Goal: Transaction & Acquisition: Purchase product/service

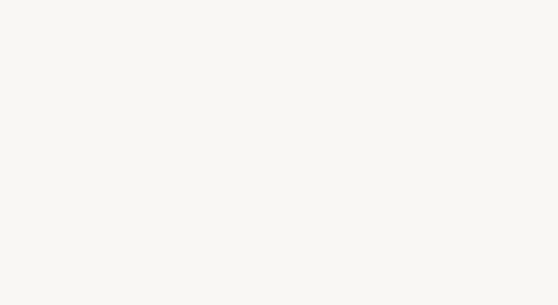
select select "FR"
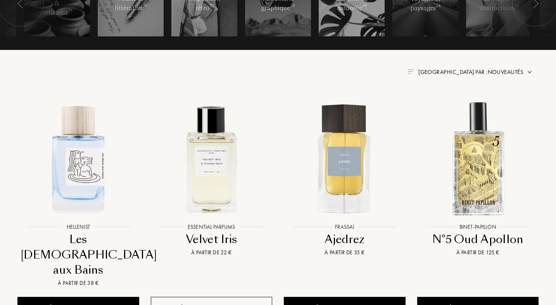
scroll to position [252, 0]
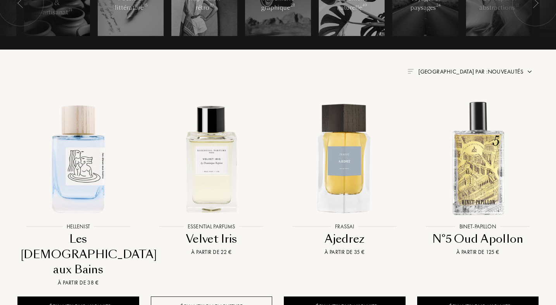
click at [501, 76] on div "Trier par : Nouveautés" at bounding box center [470, 71] width 105 height 9
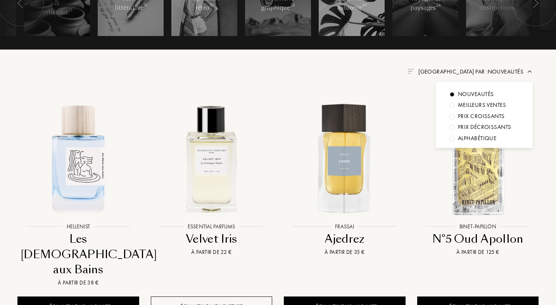
click at [481, 114] on div "Prix croissants" at bounding box center [481, 116] width 47 height 9
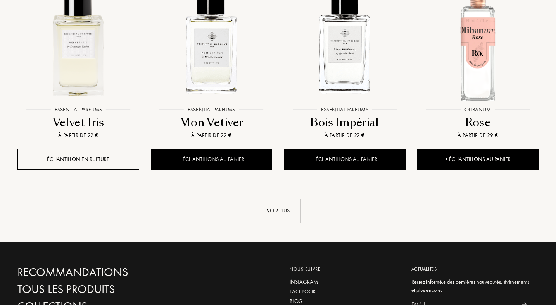
scroll to position [808, 0]
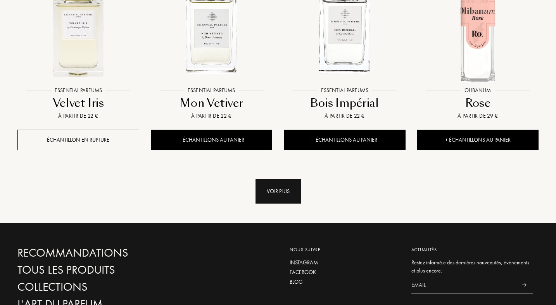
click at [266, 188] on div "Voir plus" at bounding box center [277, 191] width 45 height 24
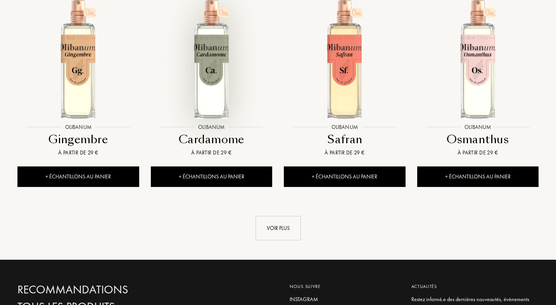
scroll to position [1404, 0]
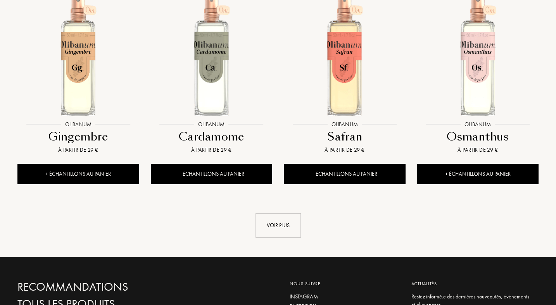
click at [266, 191] on div "Olibanum Olibanum Cardamome À partir de 29 € + Échantillons au panier" at bounding box center [211, 93] width 133 height 210
click at [268, 217] on div "Voir plus" at bounding box center [277, 226] width 45 height 24
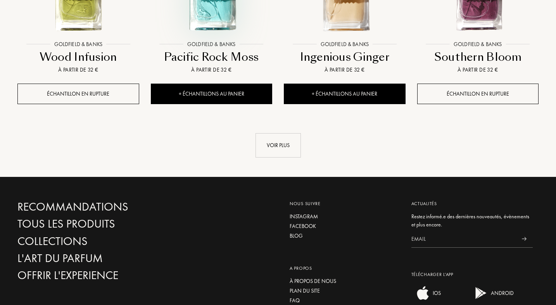
scroll to position [2117, 0]
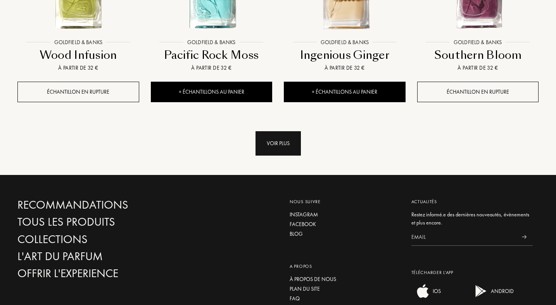
click at [278, 147] on div "Voir plus" at bounding box center [277, 143] width 45 height 24
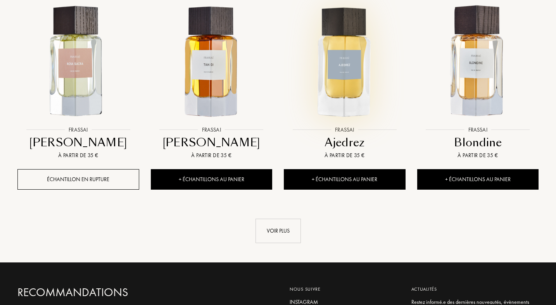
scroll to position [2662, 0]
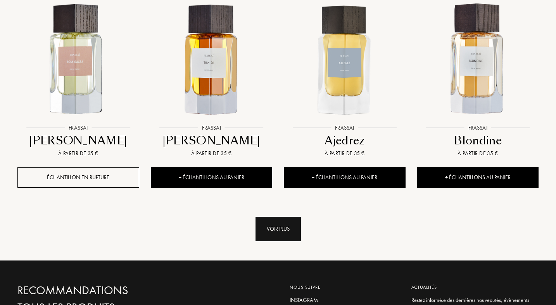
click at [272, 226] on div "Voir plus" at bounding box center [277, 229] width 45 height 24
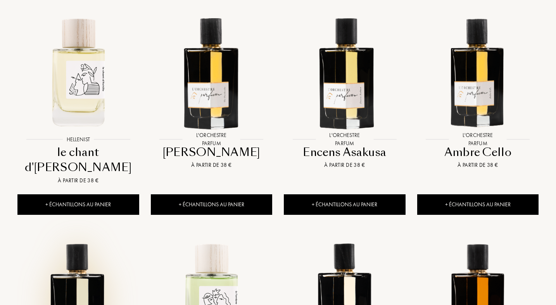
scroll to position [2860, 0]
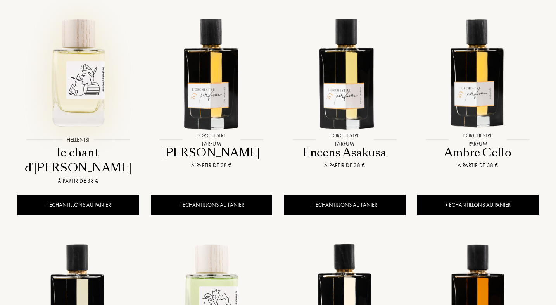
click at [86, 98] on img at bounding box center [78, 72] width 120 height 120
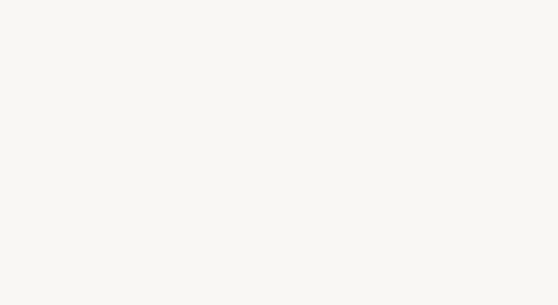
select select "FR"
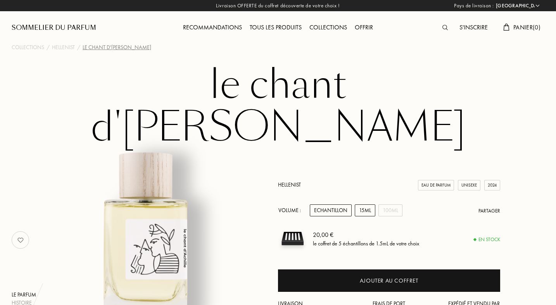
click at [366, 205] on div "15mL" at bounding box center [365, 211] width 21 height 12
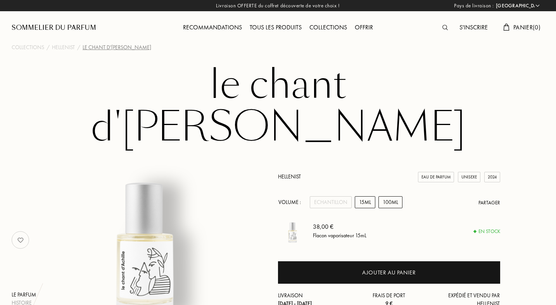
click at [388, 196] on div "100mL" at bounding box center [390, 202] width 24 height 12
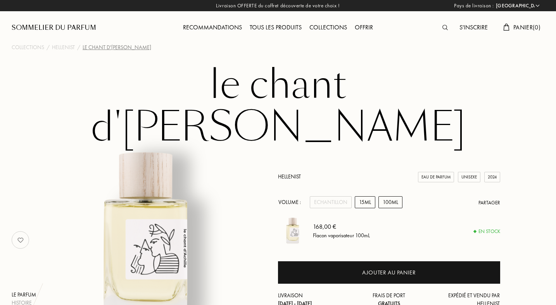
click at [361, 196] on div "15mL" at bounding box center [365, 202] width 21 height 12
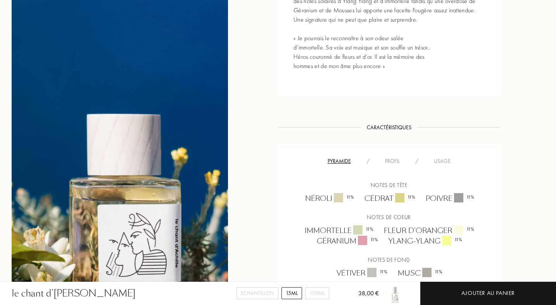
scroll to position [468, 0]
click at [388, 157] on div "Profil" at bounding box center [392, 161] width 30 height 8
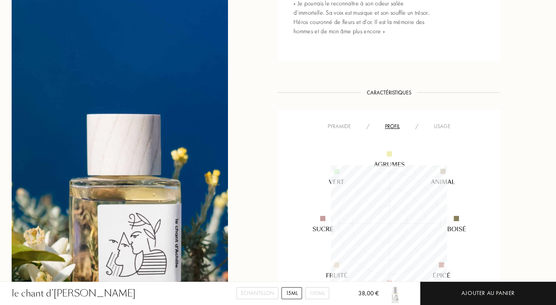
scroll to position [503, 0]
click at [435, 122] on div "Usage" at bounding box center [442, 126] width 32 height 8
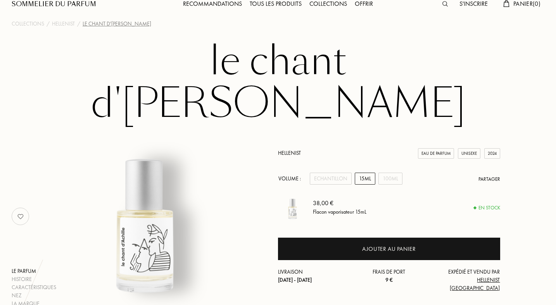
scroll to position [24, 0]
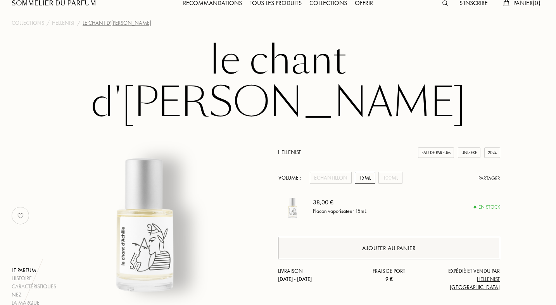
click at [388, 244] on div "Ajouter au panier" at bounding box center [388, 248] width 53 height 9
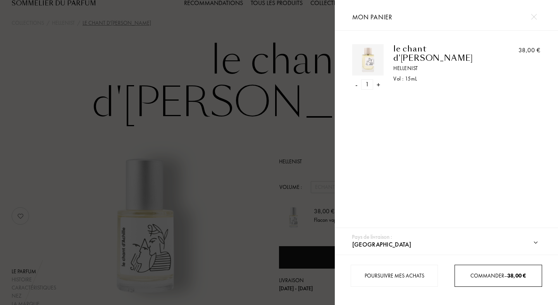
click at [478, 274] on span "Commander – 38,00 €" at bounding box center [497, 275] width 55 height 7
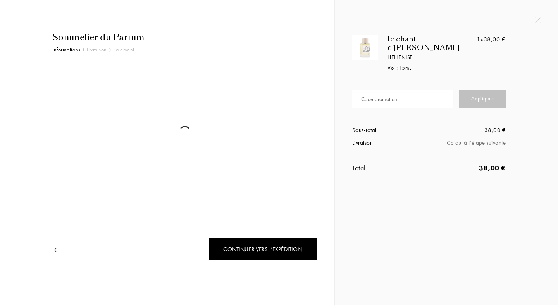
select select "FR"
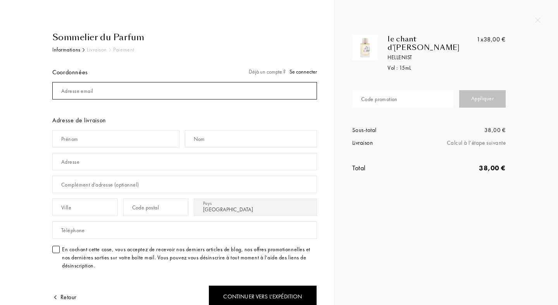
click at [114, 94] on input "mail" at bounding box center [184, 90] width 265 height 17
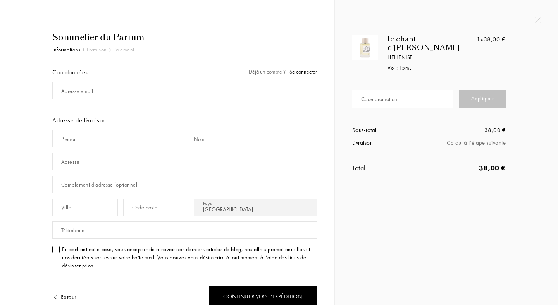
click at [537, 23] on div "le chant d'Achille Hellenist Vol : 15 mL 1x 38,00 € Code promotion Appliquer So…" at bounding box center [446, 94] width 223 height 189
click at [537, 19] on img at bounding box center [537, 19] width 5 height 5
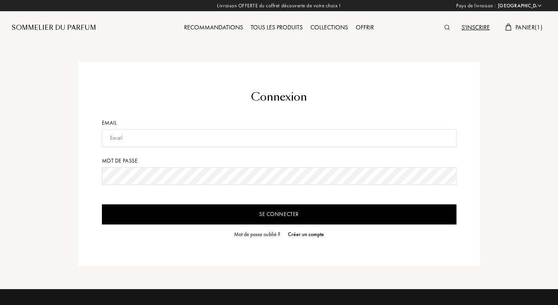
select select "FR"
click at [132, 139] on input "text" at bounding box center [278, 138] width 353 height 18
type input "adler10@hotmail.com"
click at [102, 205] on input "Se connecter" at bounding box center [278, 215] width 353 height 20
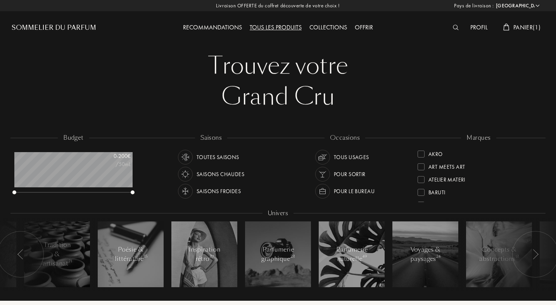
select select "FR"
click at [516, 28] on span "Panier ( 1 )" at bounding box center [526, 27] width 27 height 8
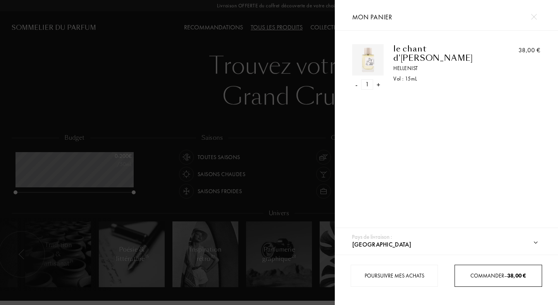
click at [478, 276] on span "Commander – 38,00 €" at bounding box center [497, 275] width 55 height 7
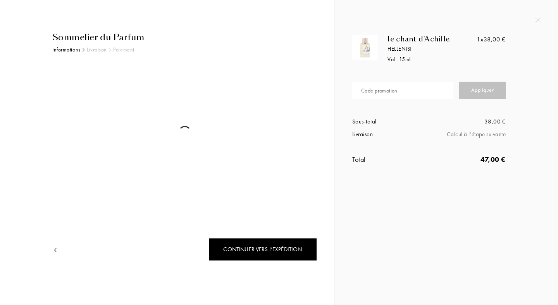
select select "FR"
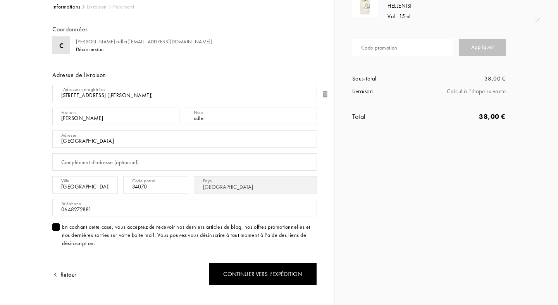
scroll to position [34, 0]
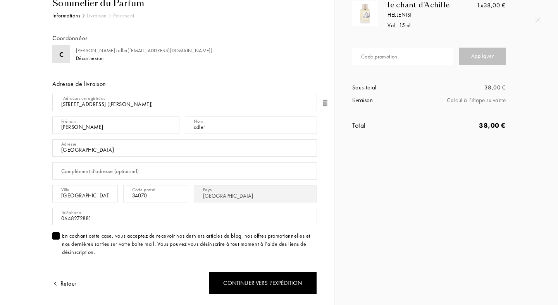
click at [381, 60] on div "Code promotion" at bounding box center [379, 57] width 36 height 8
click at [393, 54] on input "text" at bounding box center [402, 56] width 101 height 17
paste input "LTKH-7NYH-Z4X4"
type input "LTKH-7NYH-Z4X4"
click at [479, 57] on div "Appliquer" at bounding box center [482, 56] width 47 height 17
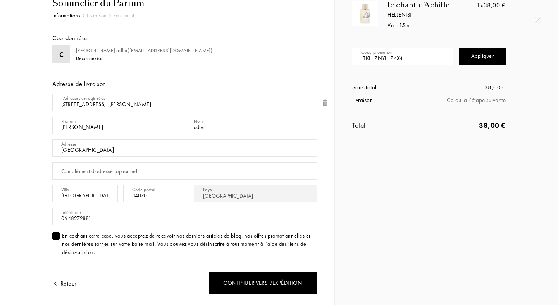
drag, startPoint x: 413, startPoint y: 59, endPoint x: 350, endPoint y: 55, distance: 63.2
click at [350, 55] on div "Code promotion LTKH-7NYH-Z4X4 Appliquer" at bounding box center [428, 52] width 165 height 46
paste input "YAPTZ-TADJV"
type input "YAPTZ-TADJV"
click at [475, 58] on div "Appliquer" at bounding box center [482, 56] width 47 height 17
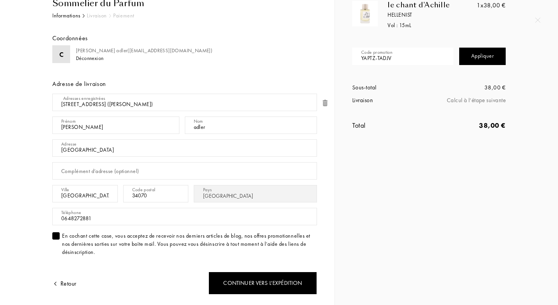
scroll to position [0, 0]
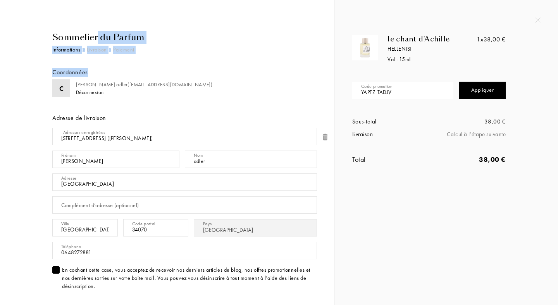
drag, startPoint x: 132, startPoint y: 78, endPoint x: 99, endPoint y: 35, distance: 53.8
click at [99, 35] on div "Sommelier du Parfum Informations Livraison Paiement Coordonnées C cedric adler …" at bounding box center [182, 231] width 271 height 400
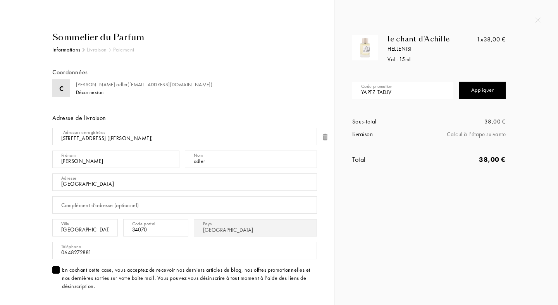
click at [90, 38] on div "Sommelier du Parfum" at bounding box center [184, 37] width 265 height 13
click at [538, 18] on img at bounding box center [537, 19] width 5 height 5
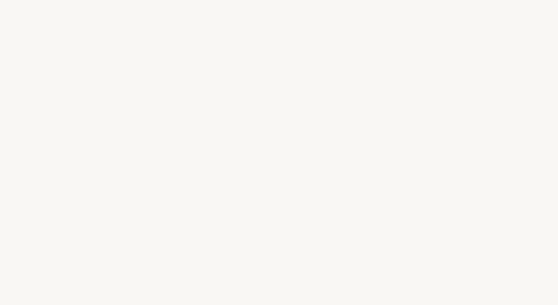
select select "FR"
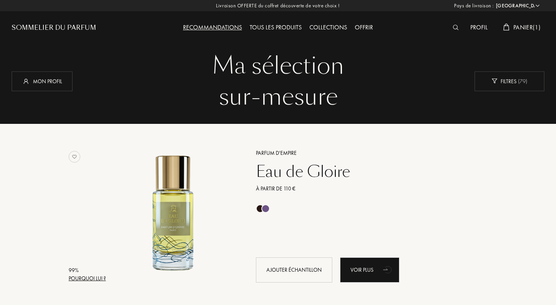
click at [269, 29] on div "Tous les produits" at bounding box center [276, 28] width 60 height 10
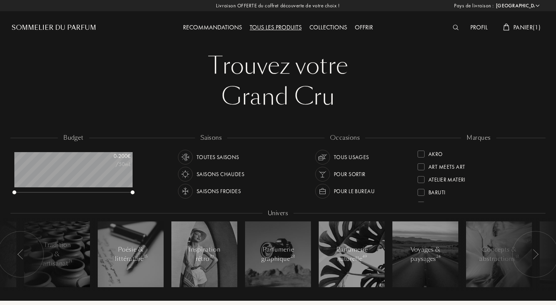
select select "FR"
click at [421, 172] on div at bounding box center [420, 172] width 7 height 7
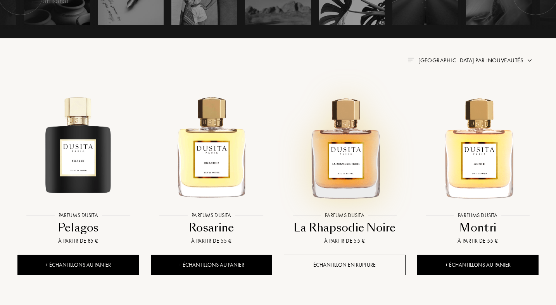
scroll to position [264, 0]
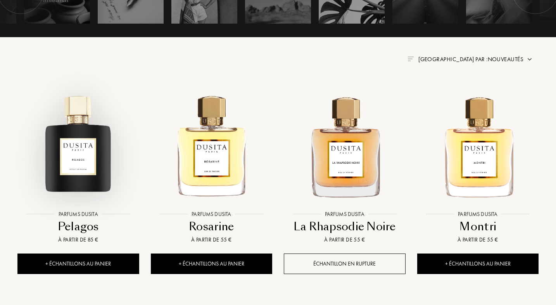
click at [82, 157] on img at bounding box center [78, 146] width 120 height 120
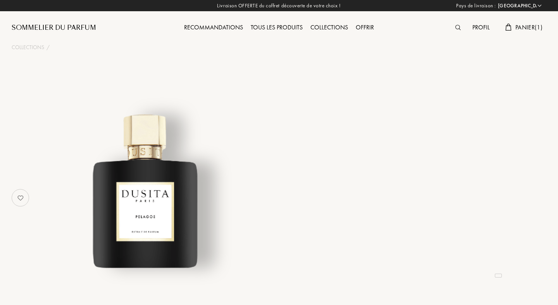
select select "FR"
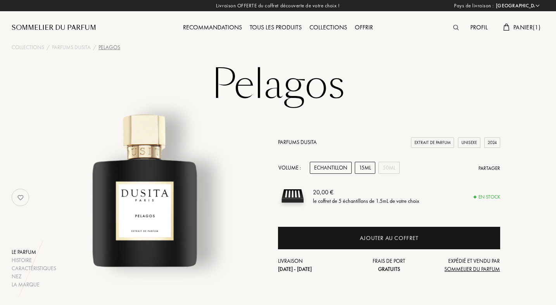
click at [362, 166] on div "15mL" at bounding box center [365, 168] width 21 height 12
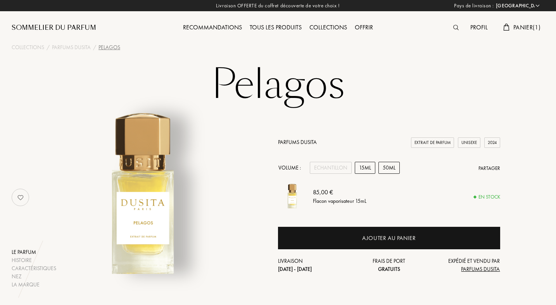
click at [383, 168] on div "50mL" at bounding box center [388, 168] width 21 height 12
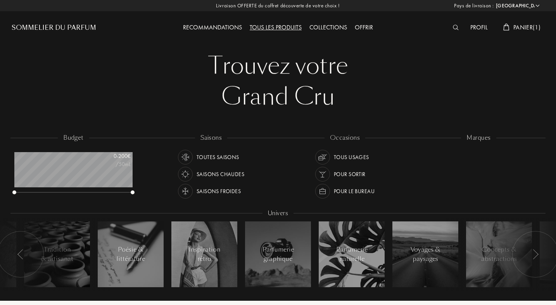
select select "FR"
click at [420, 155] on div at bounding box center [420, 154] width 7 height 7
click at [422, 171] on div at bounding box center [420, 170] width 7 height 7
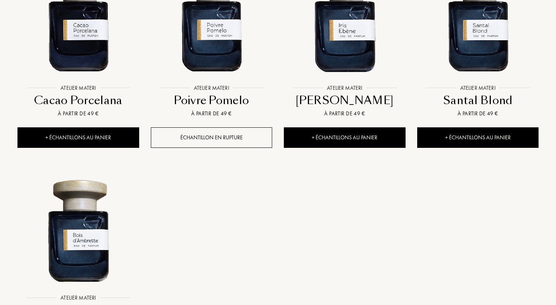
scroll to position [601, 0]
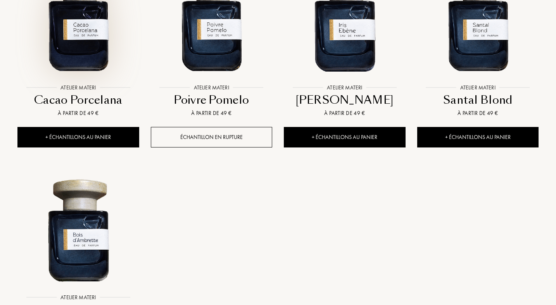
click at [95, 53] on img at bounding box center [78, 20] width 120 height 120
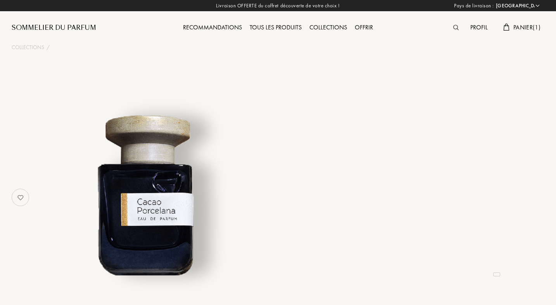
select select "FR"
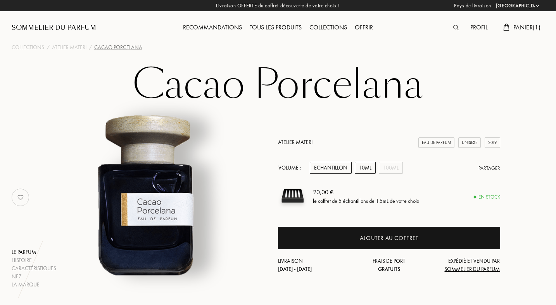
click at [365, 168] on div "10mL" at bounding box center [365, 168] width 21 height 12
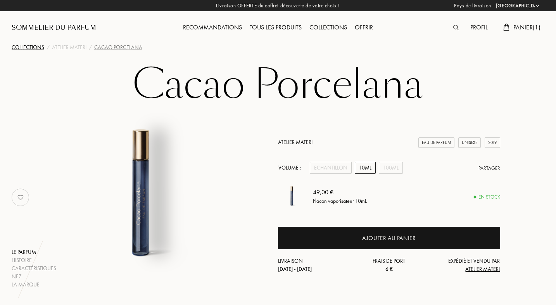
click at [24, 49] on div "Collections" at bounding box center [28, 47] width 33 height 8
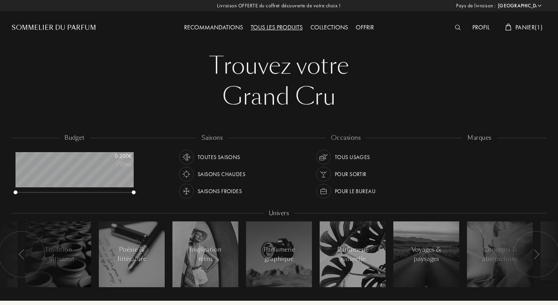
select select "FR"
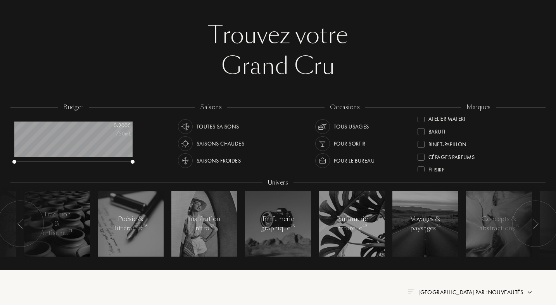
scroll to position [29, 0]
click at [419, 134] on div at bounding box center [420, 132] width 7 height 7
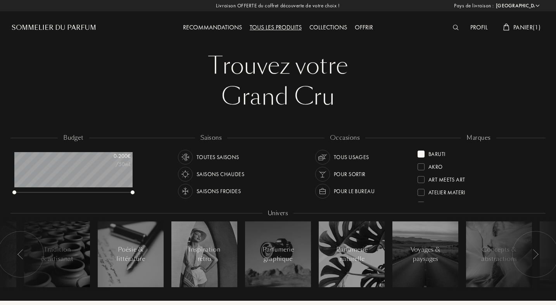
click at [421, 156] on div at bounding box center [420, 154] width 7 height 7
click at [419, 195] on div at bounding box center [420, 194] width 7 height 7
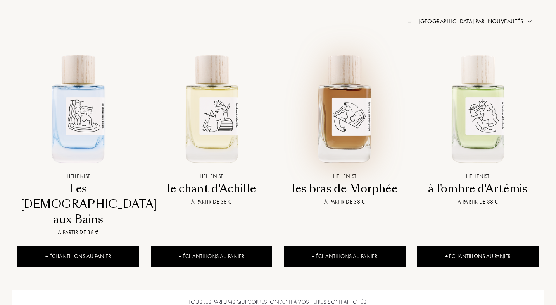
scroll to position [301, 0]
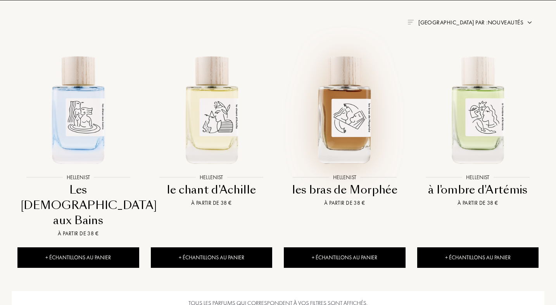
click at [344, 114] on img at bounding box center [344, 109] width 120 height 120
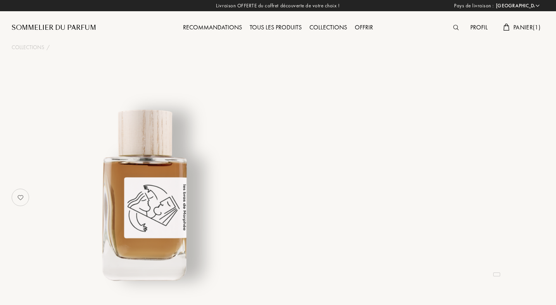
select select "FR"
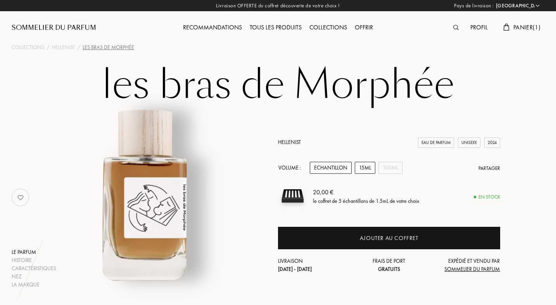
click at [367, 164] on div "15mL" at bounding box center [365, 168] width 21 height 12
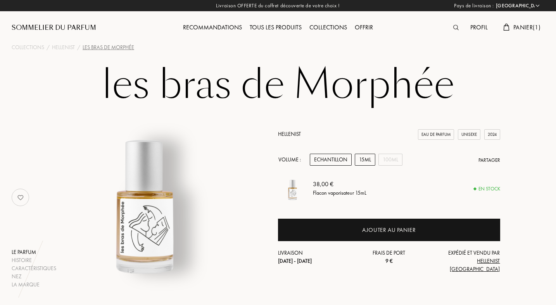
click at [318, 166] on div "Echantillon" at bounding box center [331, 160] width 42 height 12
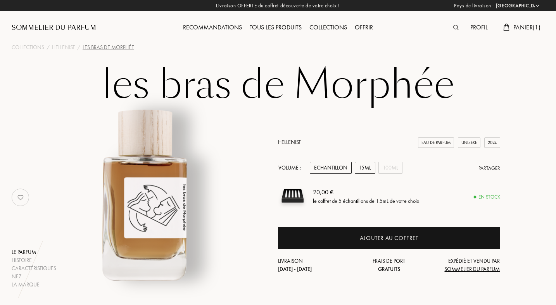
click at [363, 166] on div "15mL" at bounding box center [365, 168] width 21 height 12
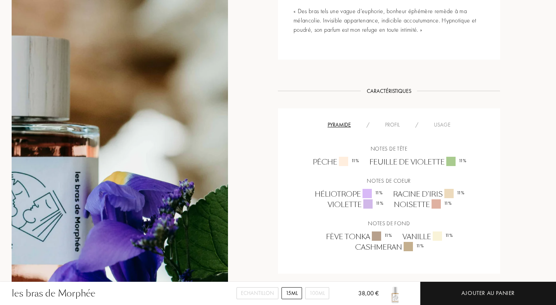
scroll to position [458, 0]
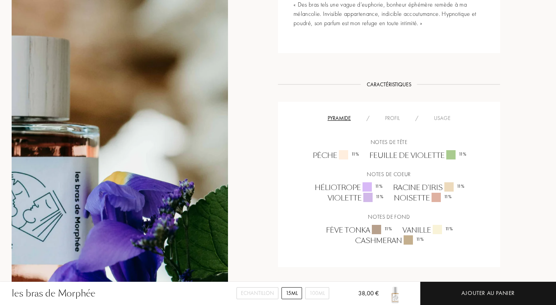
click at [389, 118] on div "Profil" at bounding box center [392, 118] width 30 height 8
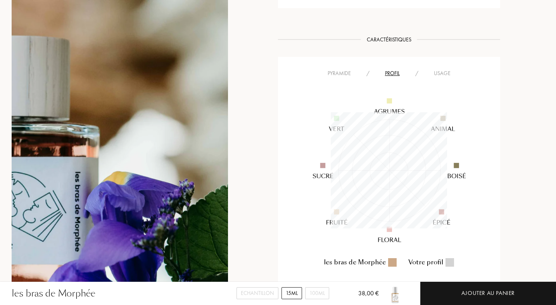
scroll to position [501, 0]
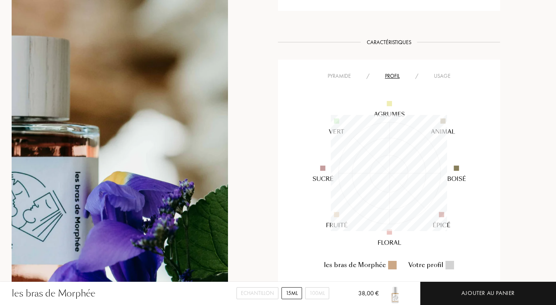
click at [436, 66] on div "Pyramide / Profil / Usage les bras de Morphée Votre profil" at bounding box center [389, 179] width 222 height 238
click at [439, 77] on div "Usage" at bounding box center [442, 76] width 32 height 8
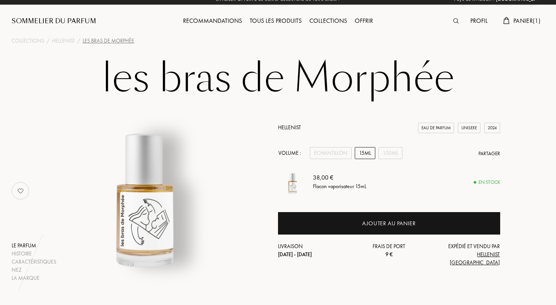
scroll to position [0, 0]
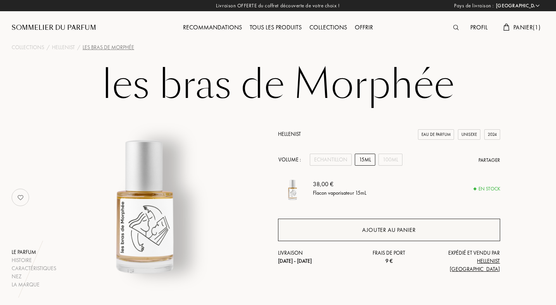
click at [361, 237] on div "Ajouter au panier" at bounding box center [389, 230] width 222 height 22
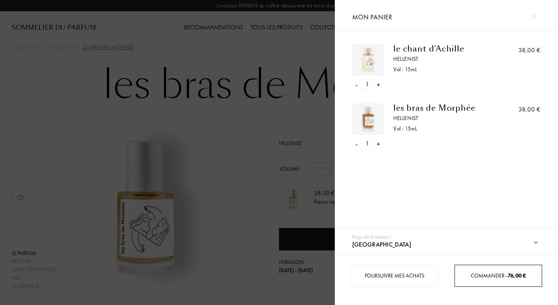
click at [473, 276] on span "Commander – 76,00 €" at bounding box center [498, 275] width 55 height 7
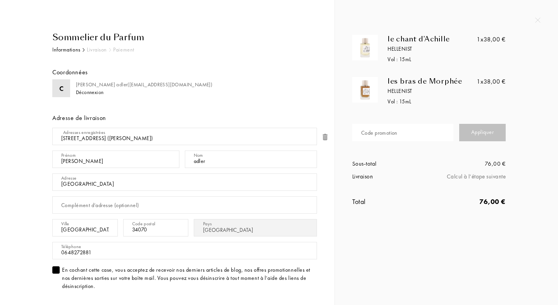
select select "FR"
click at [372, 134] on div "Code promotion" at bounding box center [379, 133] width 36 height 8
paste input "YAPTZ-TADJV"
type input "YAPTZ-TADJV"
click at [472, 133] on div "Appliquer" at bounding box center [482, 132] width 47 height 17
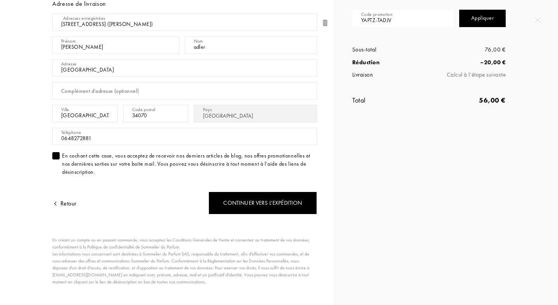
scroll to position [115, 0]
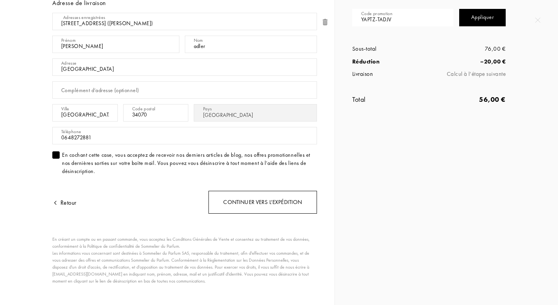
click at [251, 204] on div "Continuer vers l’expédition" at bounding box center [263, 202] width 109 height 23
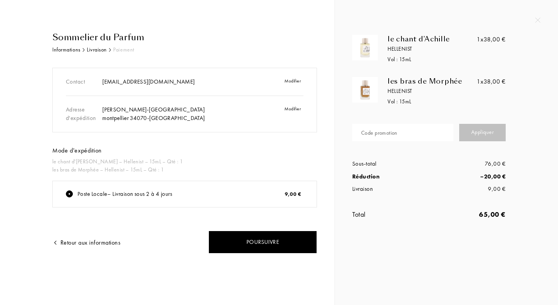
click at [539, 21] on img at bounding box center [537, 19] width 5 height 5
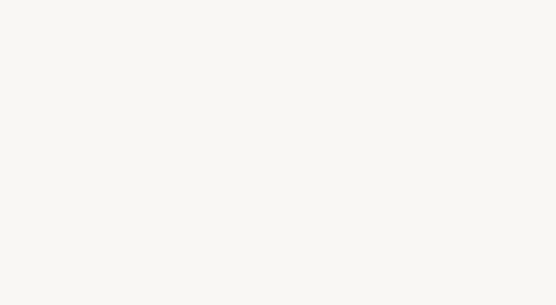
select select "FR"
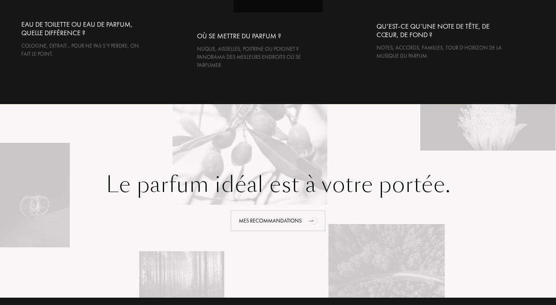
scroll to position [1819, 0]
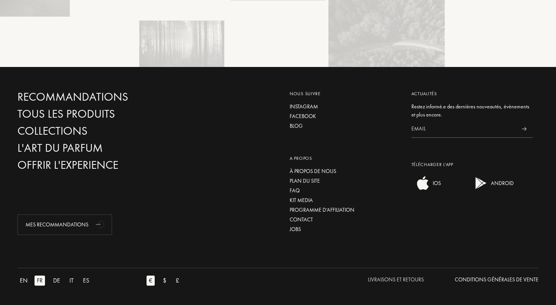
click at [415, 283] on div "Livraisons et Retours" at bounding box center [396, 280] width 56 height 8
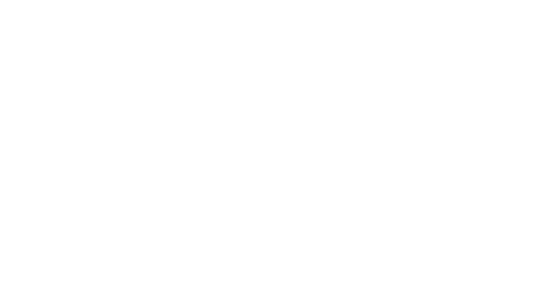
select select "FR"
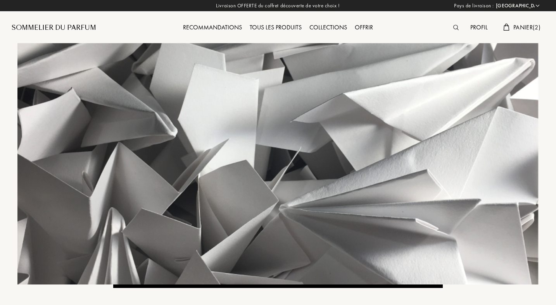
click at [523, 29] on span "Panier ( 2 )" at bounding box center [526, 27] width 27 height 8
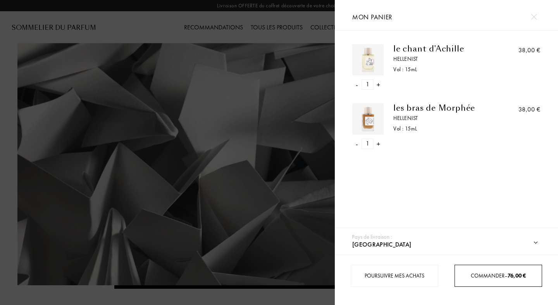
click at [457, 272] on div "Commander – 76,00 €" at bounding box center [498, 276] width 86 height 8
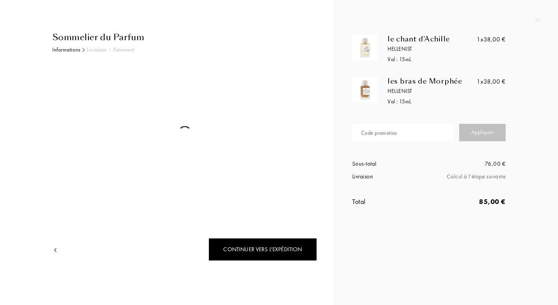
select select "FR"
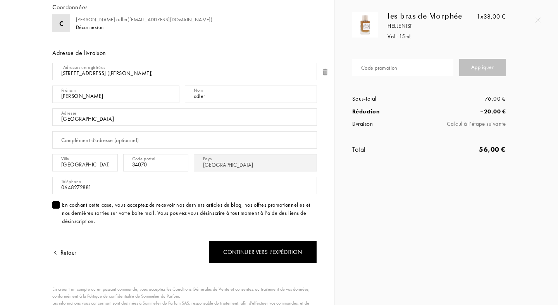
scroll to position [65, 0]
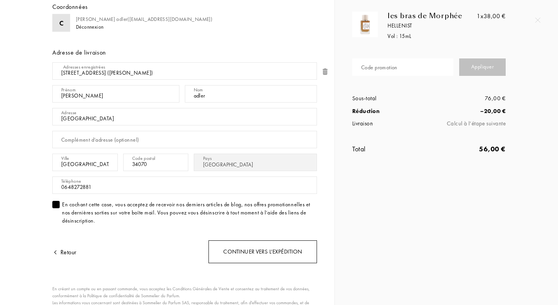
click at [293, 253] on div "Continuer vers l’expédition" at bounding box center [263, 252] width 109 height 23
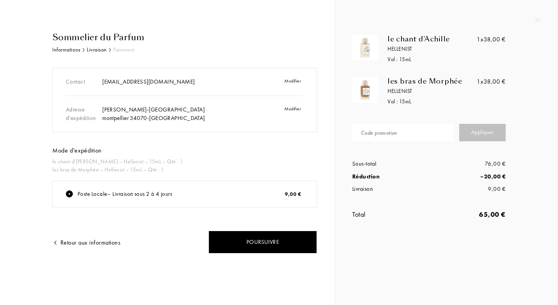
click at [538, 20] on img at bounding box center [537, 19] width 5 height 5
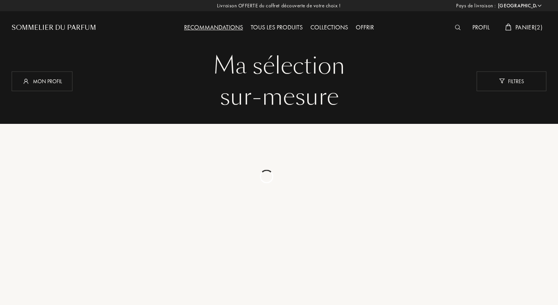
select select "FR"
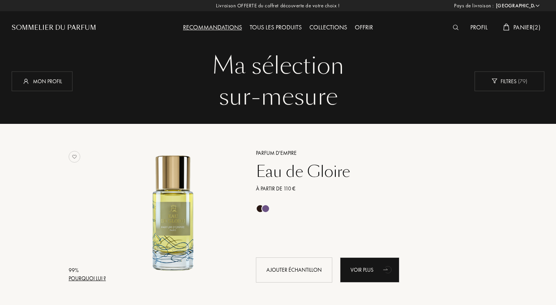
click at [342, 26] on div "Collections" at bounding box center [327, 28] width 45 height 10
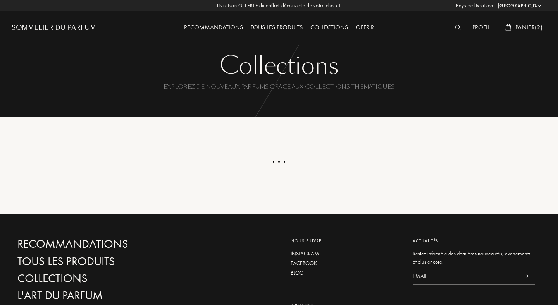
select select "FR"
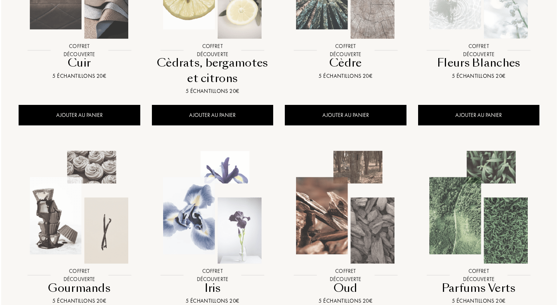
scroll to position [216, 0]
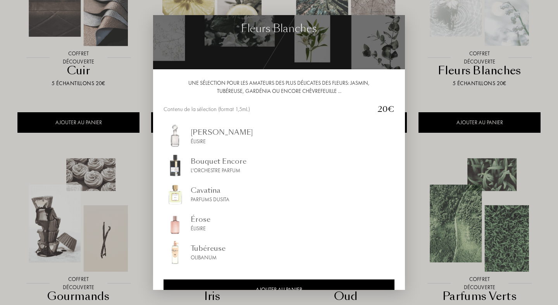
scroll to position [0, 0]
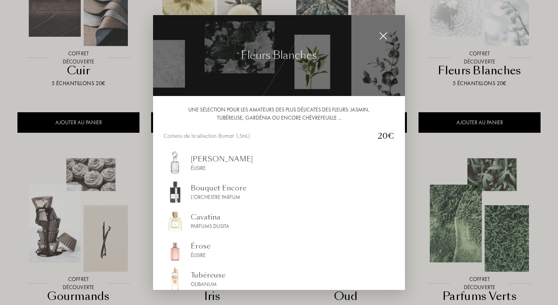
click at [383, 34] on img at bounding box center [383, 36] width 9 height 9
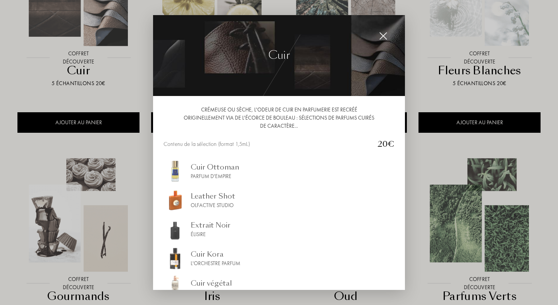
click at [383, 37] on img at bounding box center [383, 36] width 9 height 9
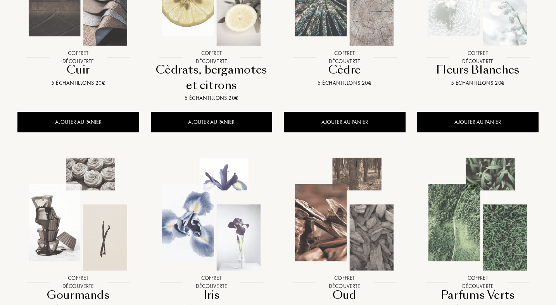
click at [363, 238] on img at bounding box center [344, 215] width 120 height 120
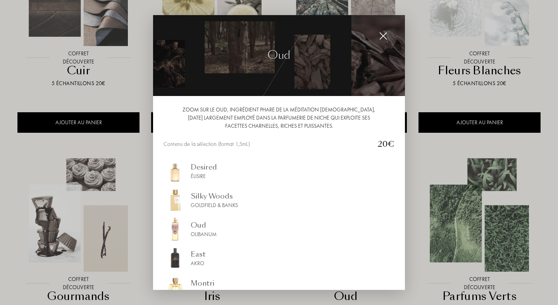
scroll to position [44, 0]
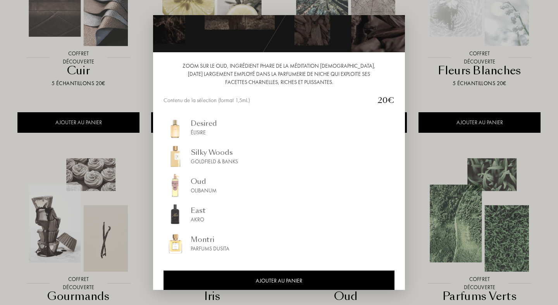
click at [420, 44] on div at bounding box center [279, 152] width 558 height 305
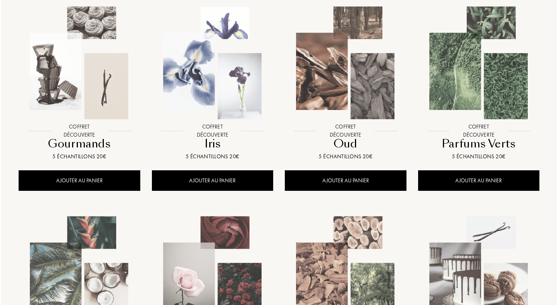
scroll to position [0, 0]
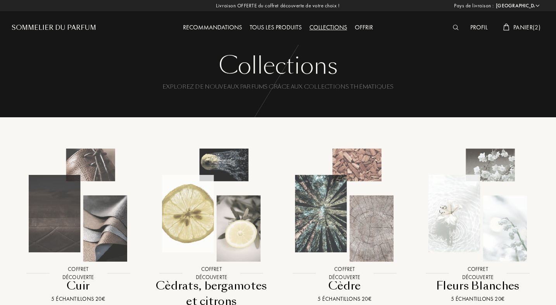
click at [516, 26] on span "Panier ( 2 )" at bounding box center [526, 27] width 27 height 8
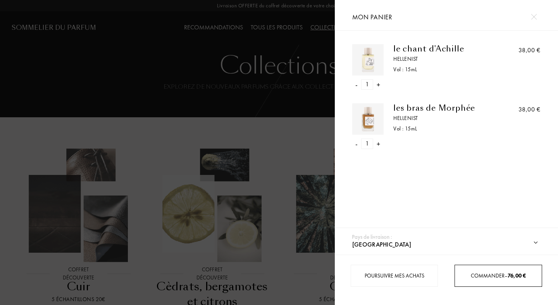
click at [491, 272] on div "Commander – 76,00 €" at bounding box center [498, 276] width 86 height 8
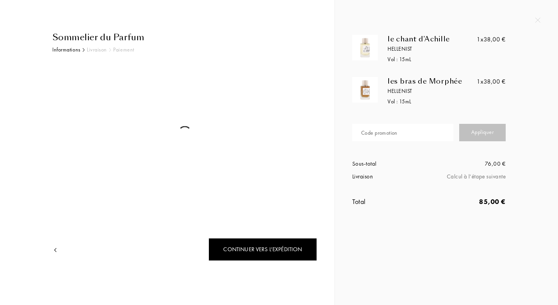
select select "FR"
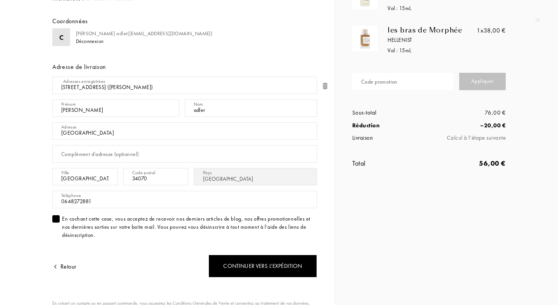
scroll to position [56, 0]
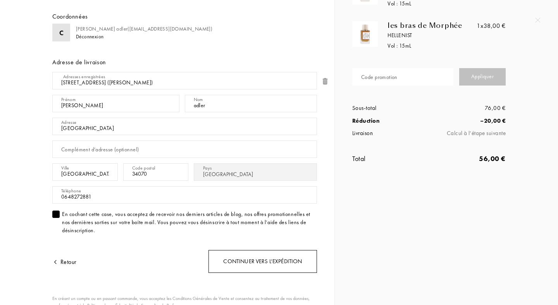
click at [279, 259] on div "Continuer vers l’expédition" at bounding box center [263, 261] width 109 height 23
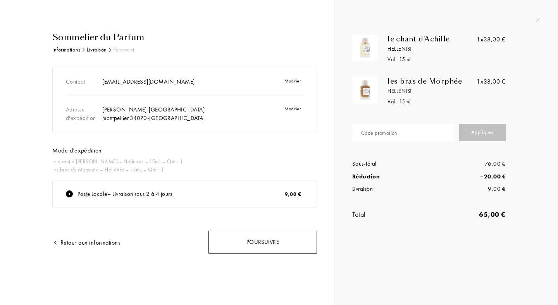
click at [279, 241] on div "Poursuivre" at bounding box center [263, 242] width 109 height 23
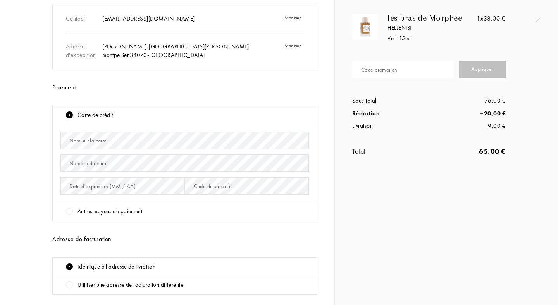
scroll to position [62, 0]
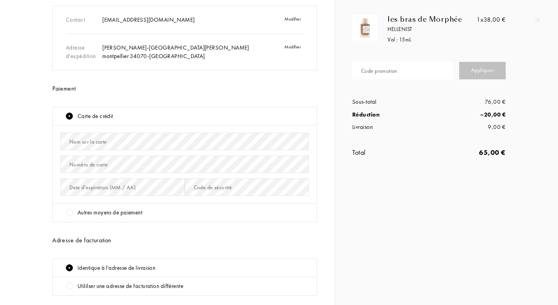
click at [70, 212] on div at bounding box center [69, 212] width 7 height 7
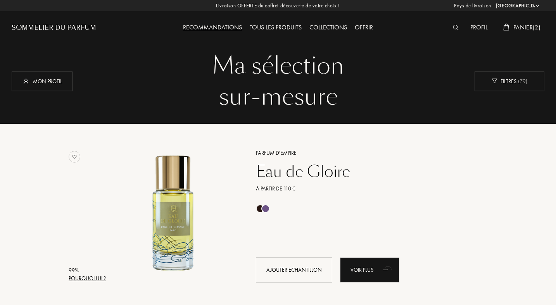
select select "FR"
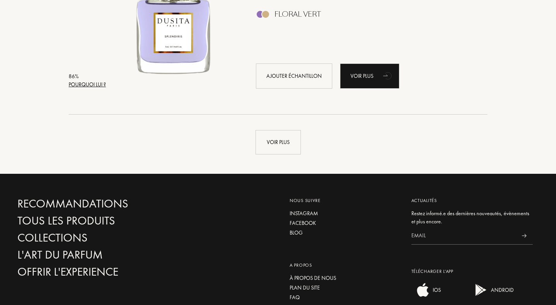
scroll to position [1967, 0]
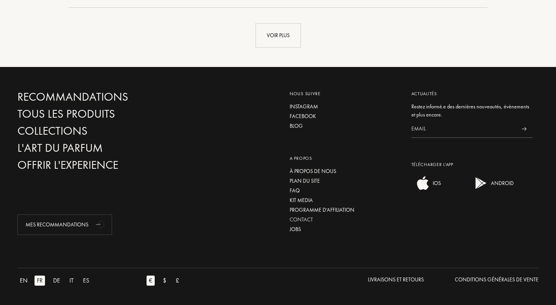
click at [305, 220] on div "Contact" at bounding box center [344, 220] width 110 height 8
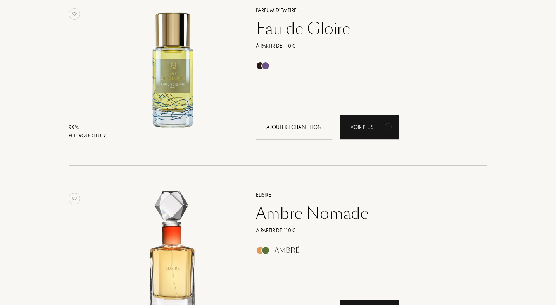
scroll to position [0, 0]
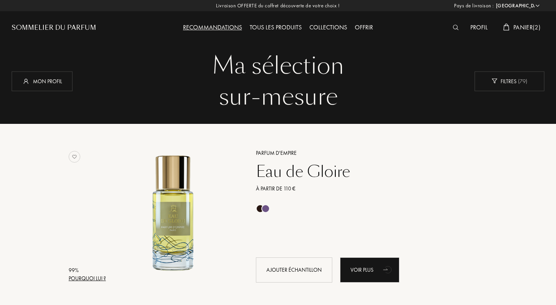
click at [523, 26] on span "Panier ( 2 )" at bounding box center [526, 27] width 27 height 8
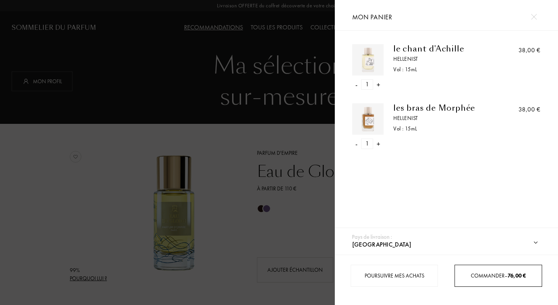
click at [485, 277] on span "Commander – 76,00 €" at bounding box center [498, 275] width 55 height 7
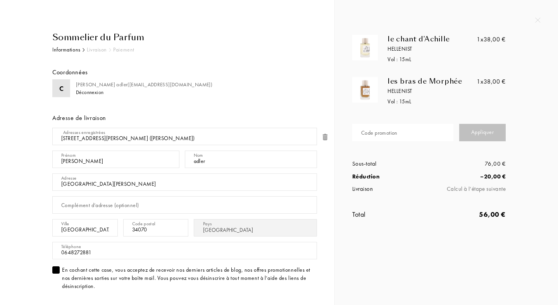
select select "FR"
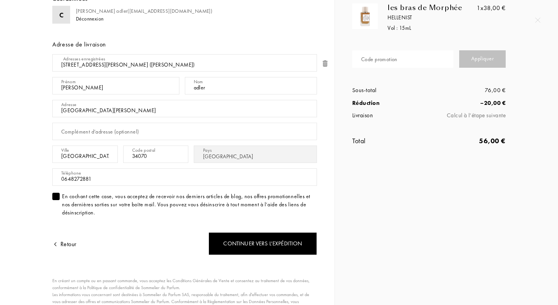
scroll to position [75, 0]
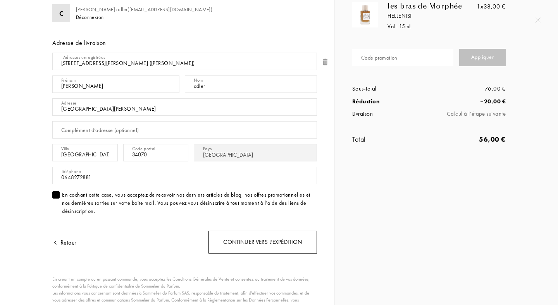
click at [292, 238] on div "Continuer vers l’expédition" at bounding box center [263, 242] width 109 height 23
